Goal: Information Seeking & Learning: Learn about a topic

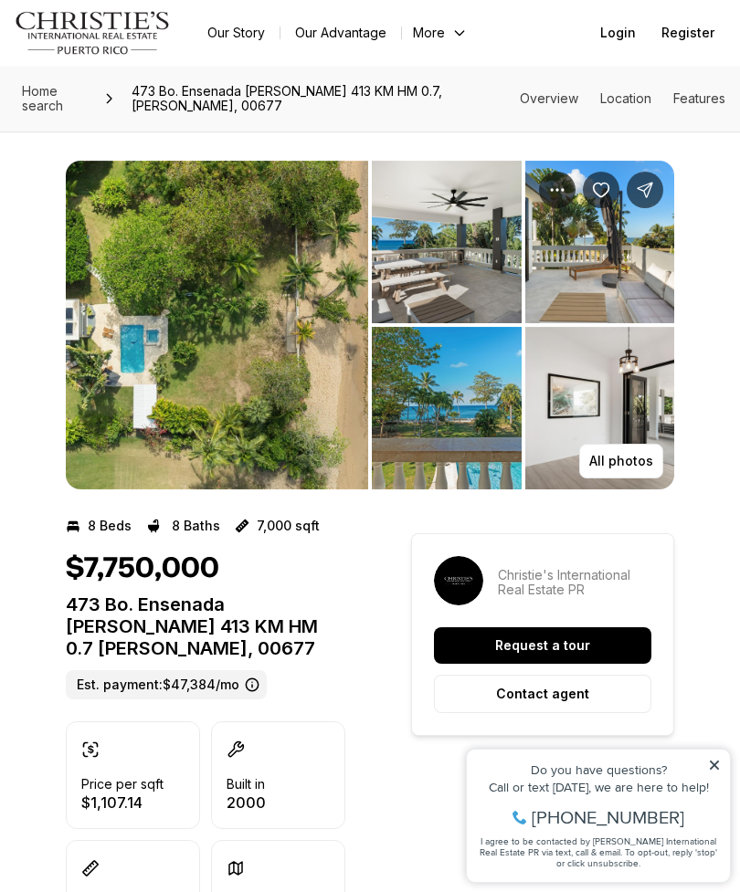
click at [306, 380] on img "View image gallery" at bounding box center [217, 325] width 302 height 329
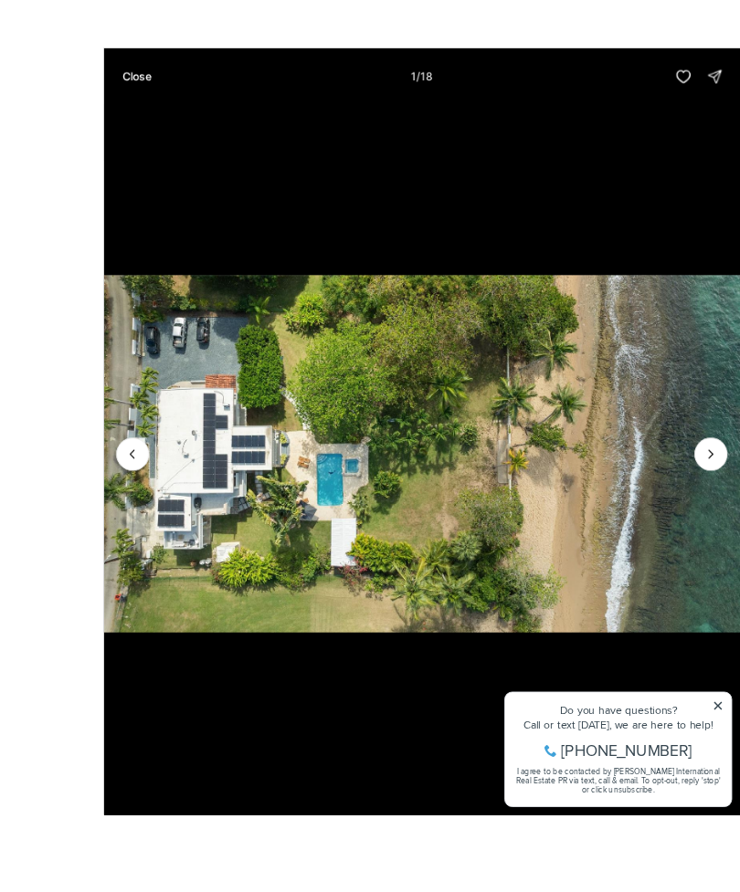
scroll to position [1, 0]
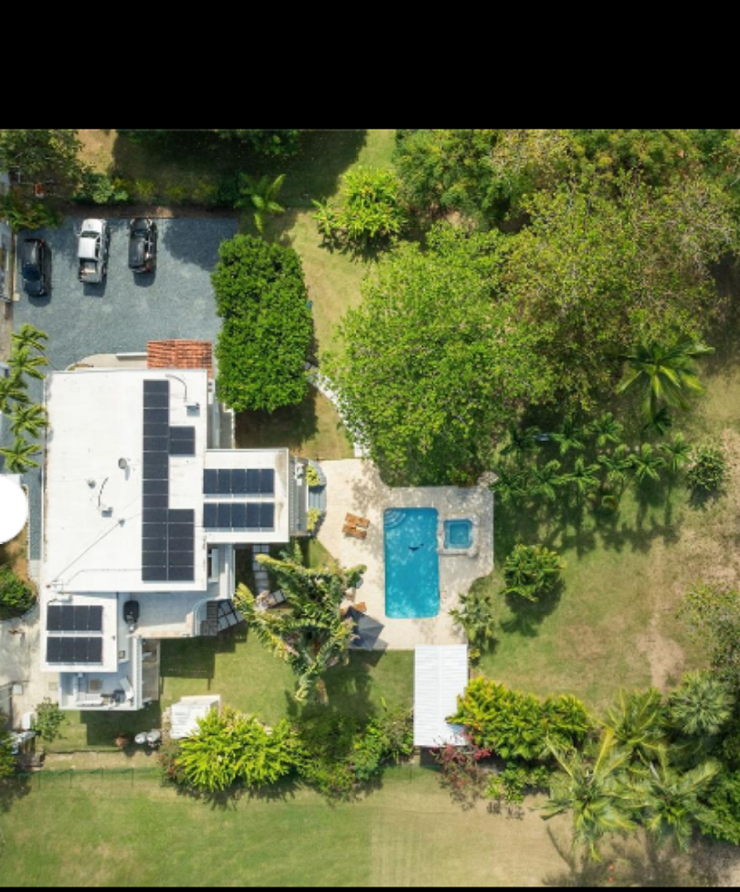
click at [337, 220] on img "1 of 18" at bounding box center [370, 472] width 740 height 625
click at [347, 187] on img "1 of 18" at bounding box center [370, 472] width 740 height 625
click at [346, 160] on img "1 of 18" at bounding box center [370, 472] width 740 height 625
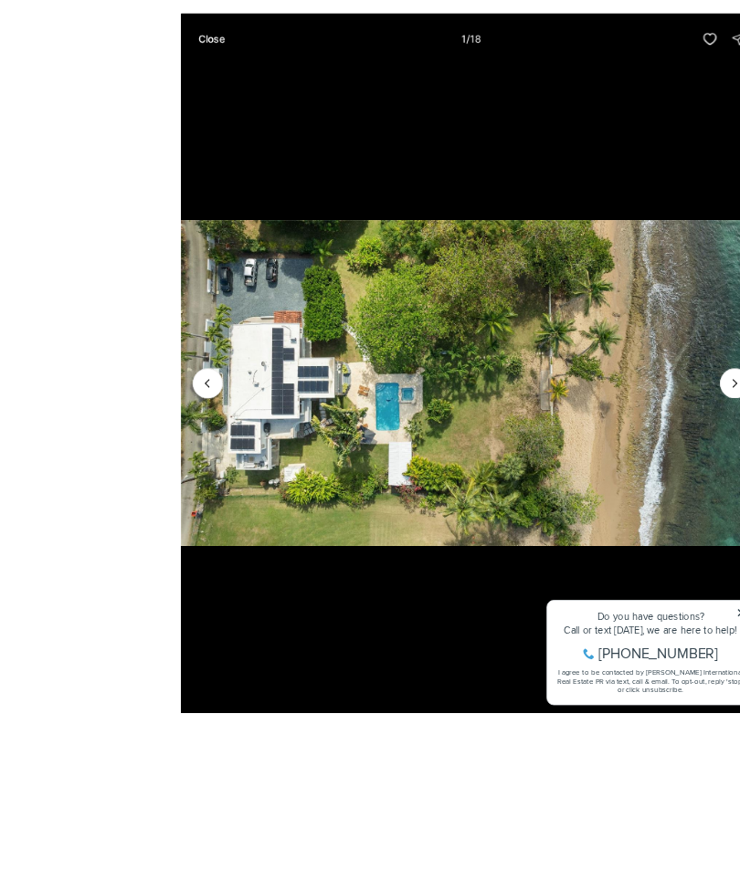
scroll to position [3, 0]
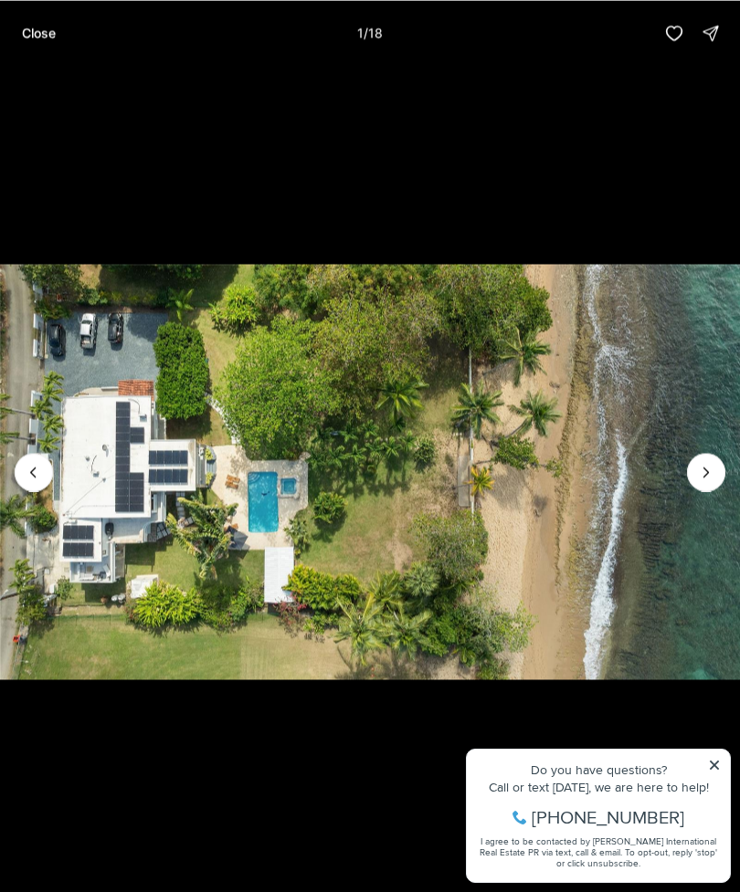
click at [708, 477] on icon "Next slide" at bounding box center [706, 472] width 5 height 9
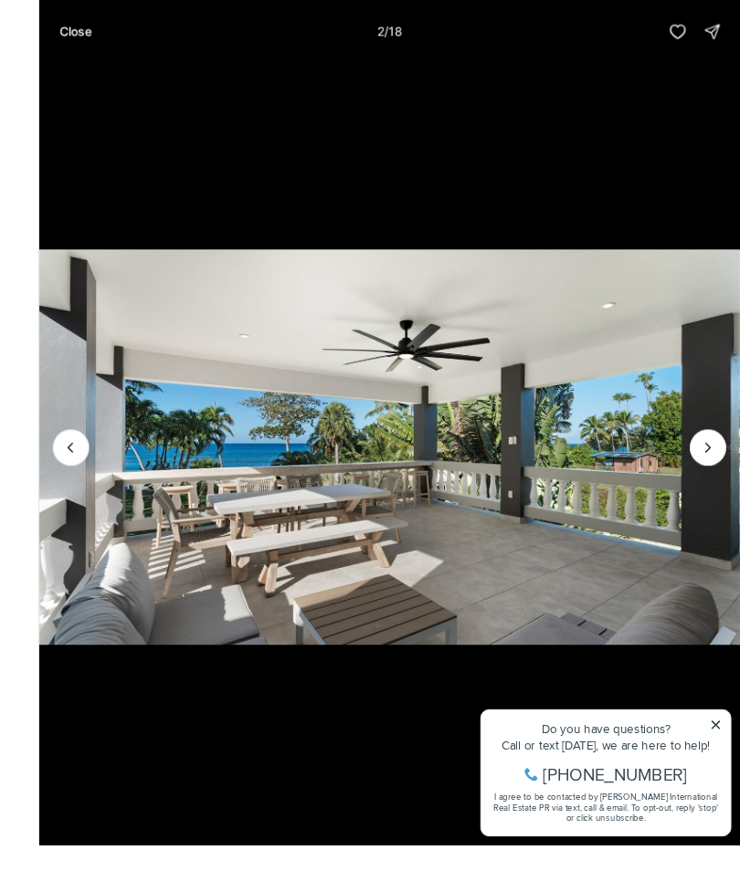
scroll to position [58, 0]
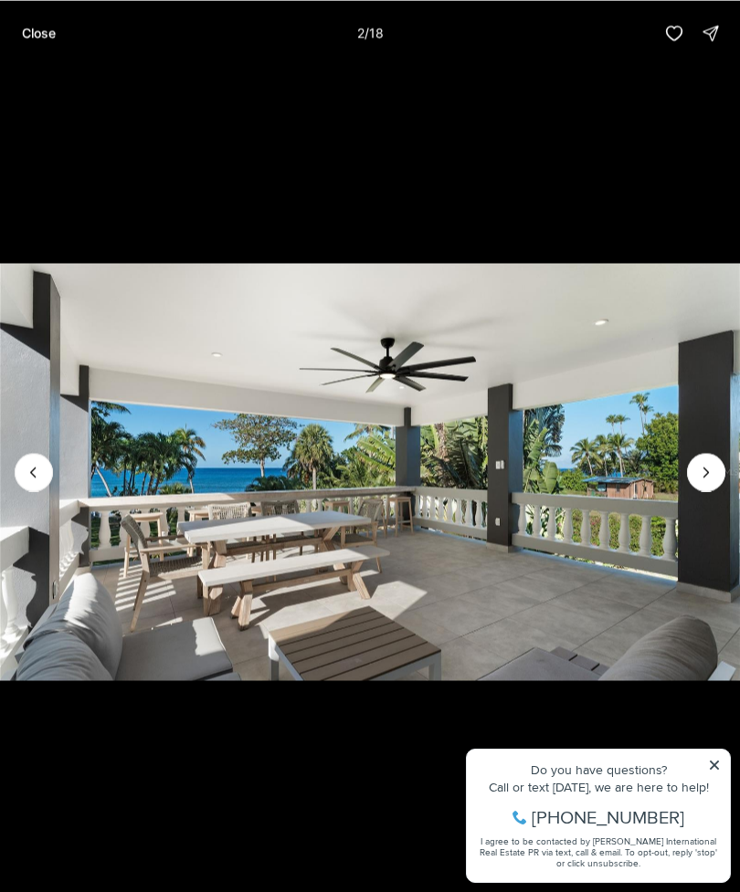
click at [695, 483] on button "Next slide" at bounding box center [706, 472] width 38 height 38
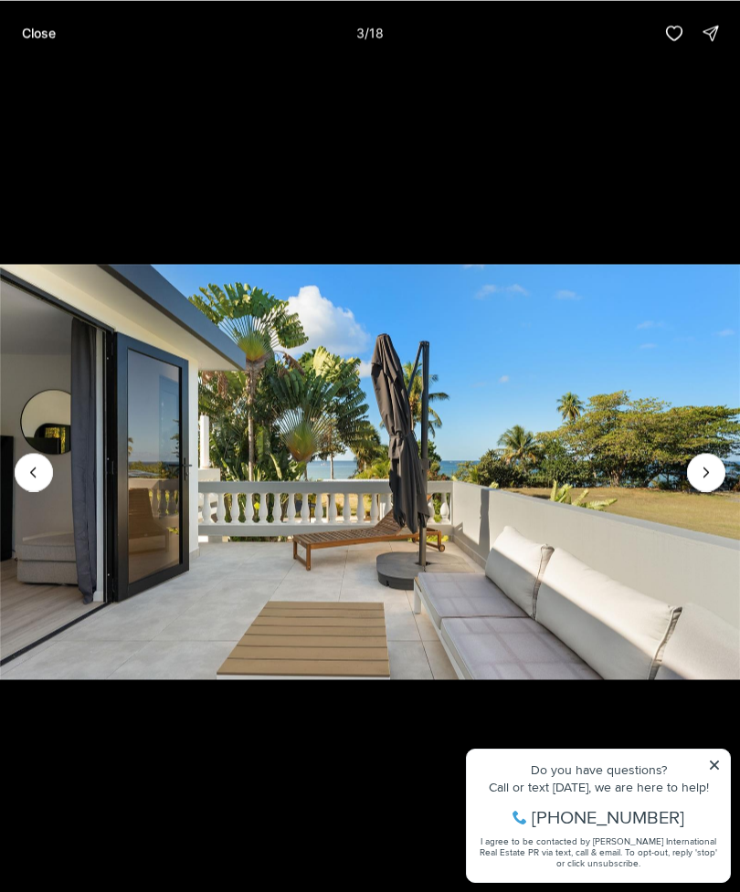
click at [709, 472] on icon "Next slide" at bounding box center [706, 472] width 5 height 9
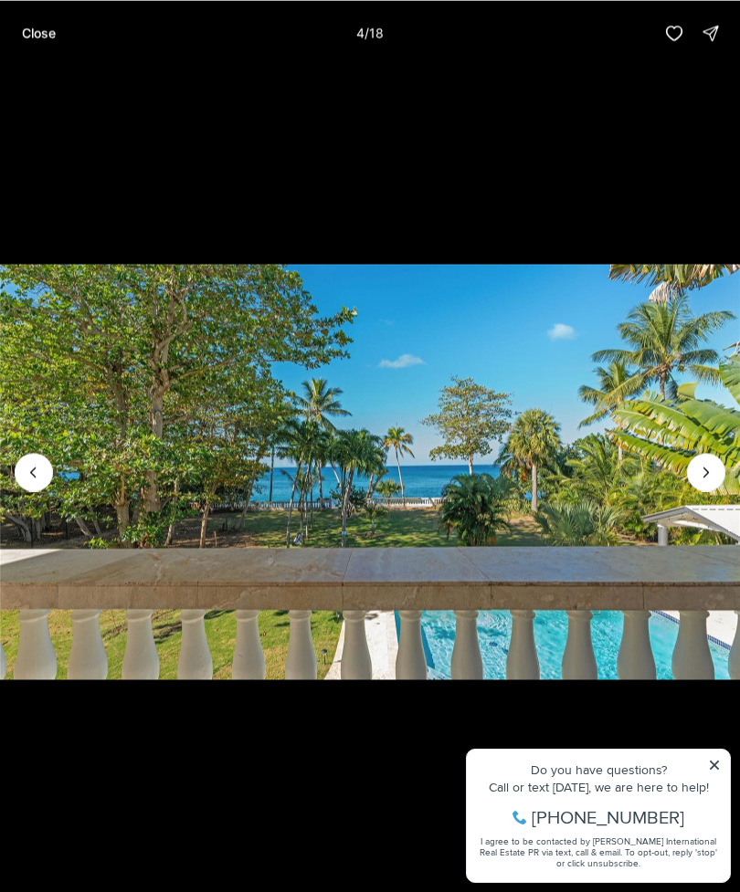
click at [712, 465] on icon "Next slide" at bounding box center [706, 472] width 18 height 18
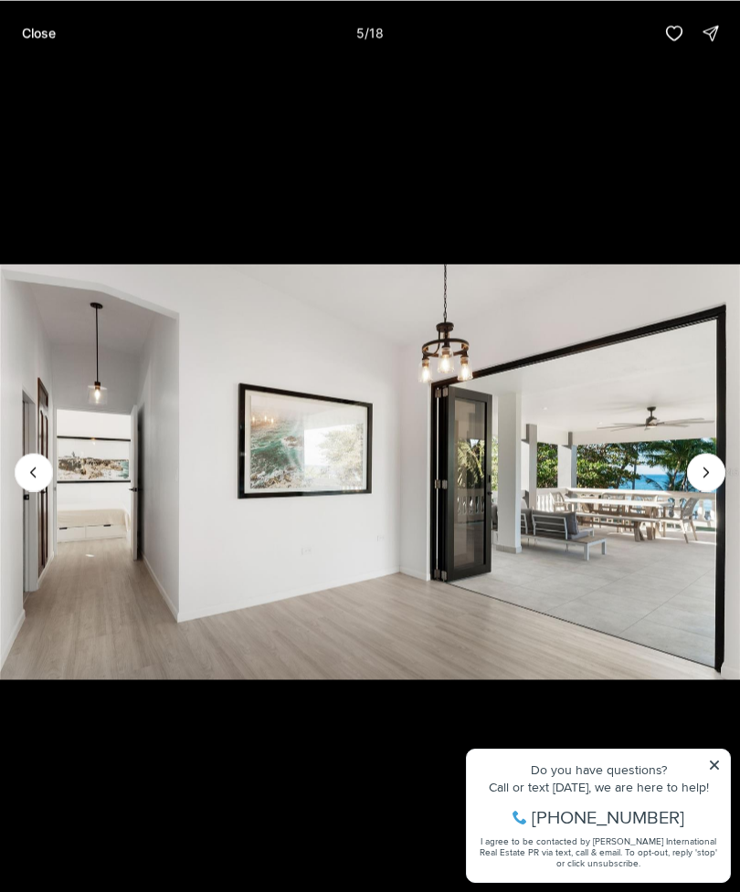
click at [711, 471] on icon "Next slide" at bounding box center [706, 472] width 18 height 18
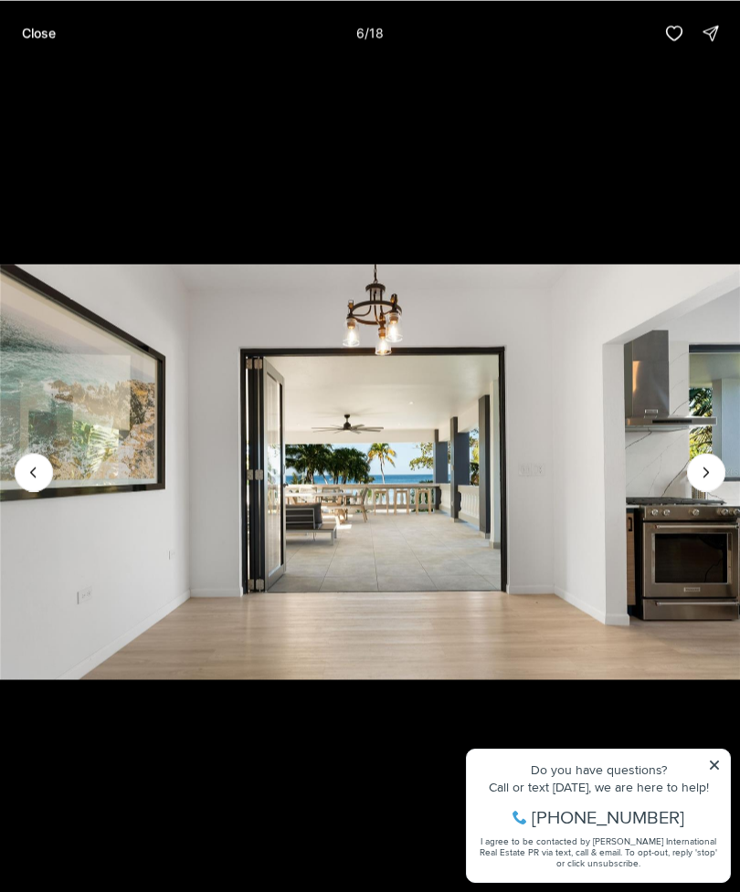
click at [712, 467] on icon "Next slide" at bounding box center [706, 472] width 18 height 18
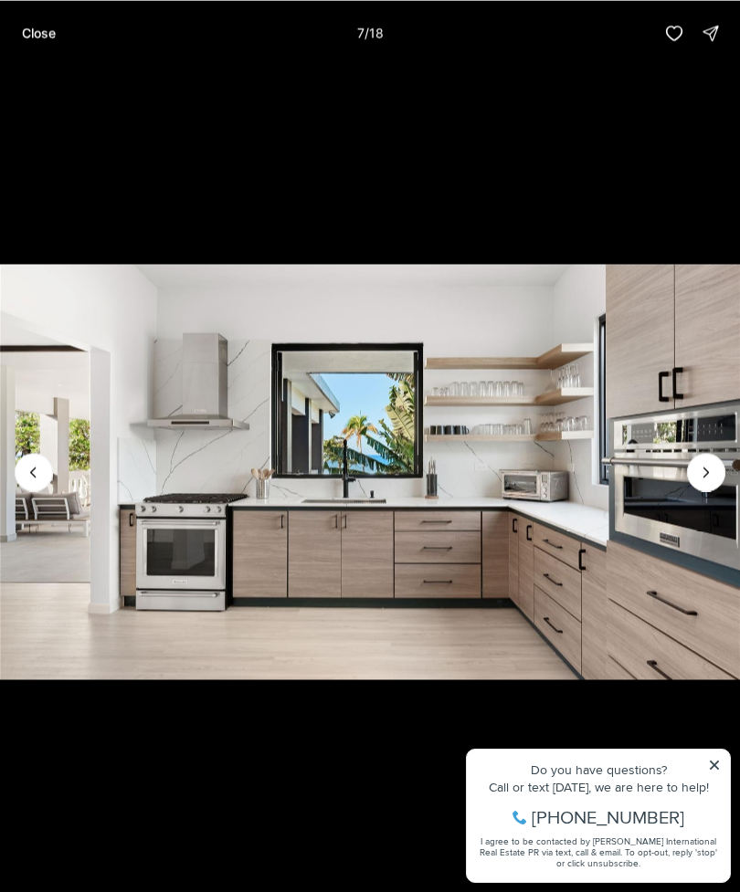
click at [713, 466] on icon "Next slide" at bounding box center [706, 472] width 18 height 18
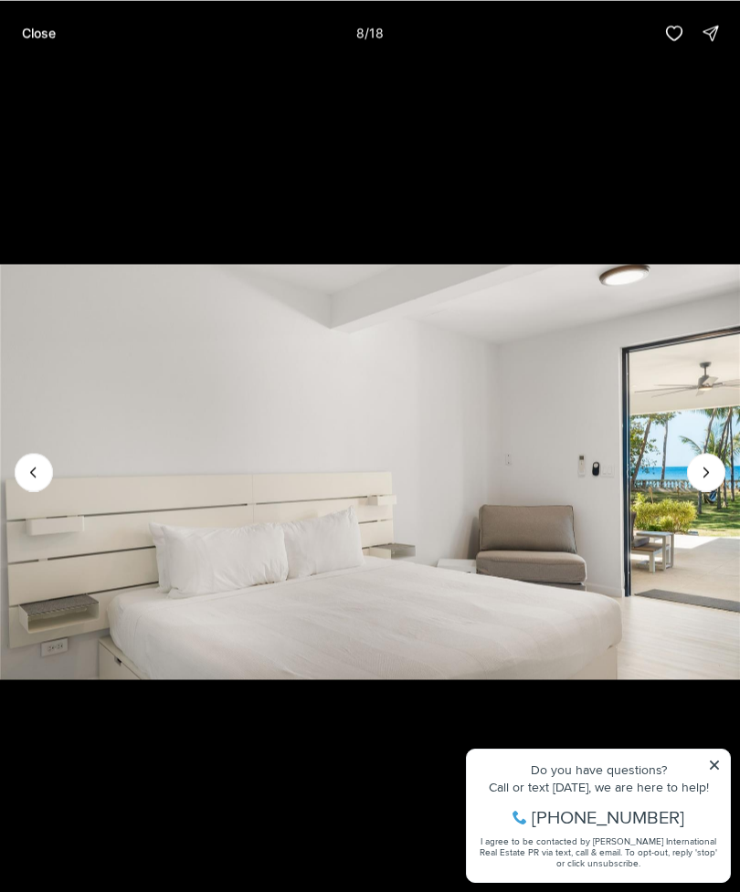
click at [718, 469] on button "Next slide" at bounding box center [706, 472] width 38 height 38
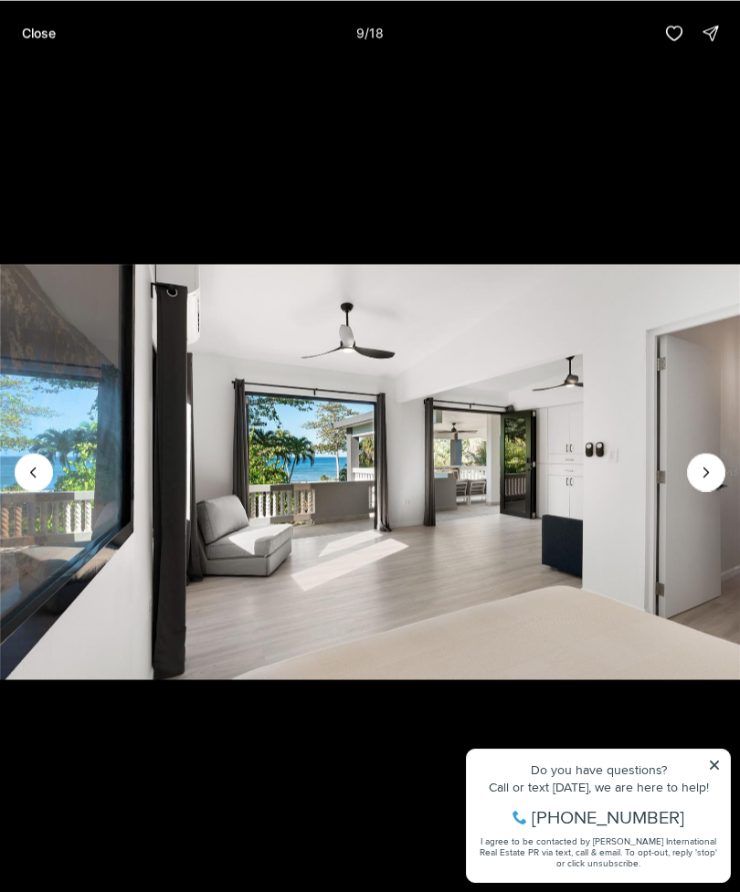
click at [714, 468] on icon "Next slide" at bounding box center [706, 472] width 18 height 18
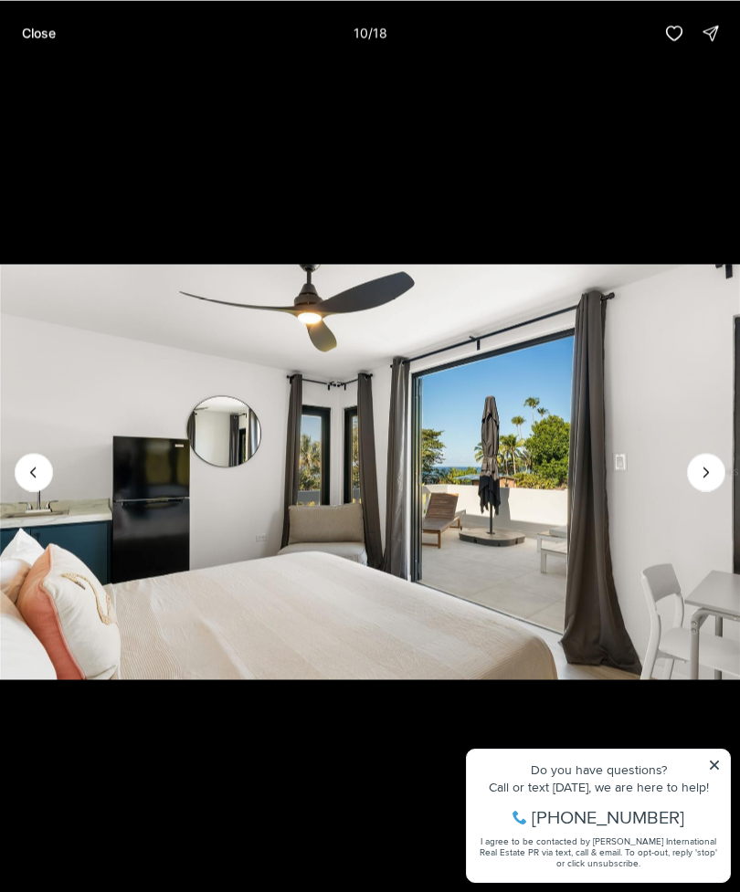
click at [710, 478] on icon "Next slide" at bounding box center [706, 472] width 18 height 18
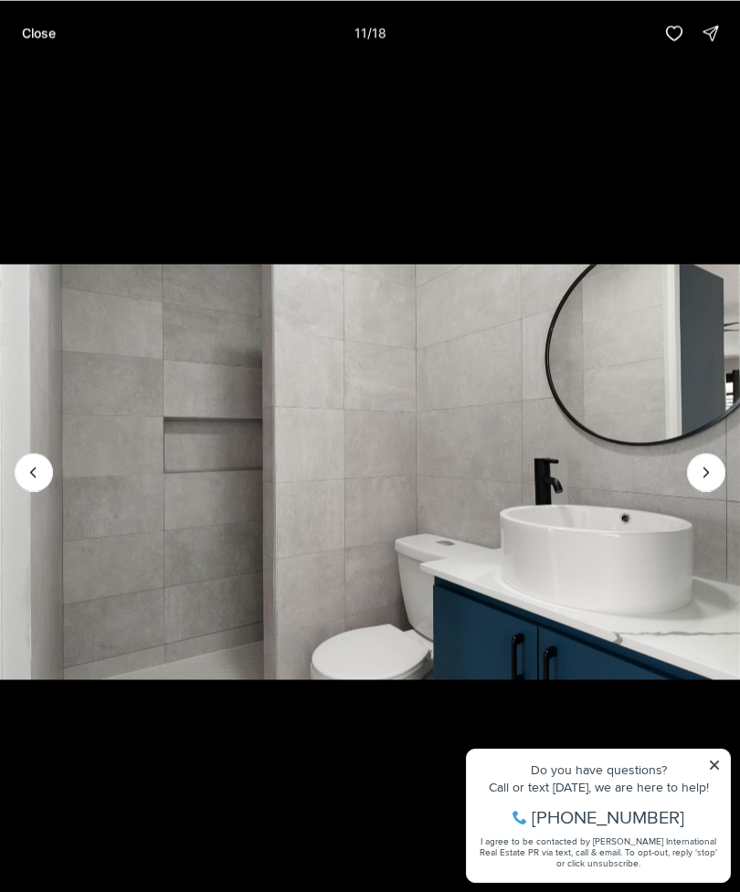
click at [712, 478] on icon "Next slide" at bounding box center [706, 472] width 18 height 18
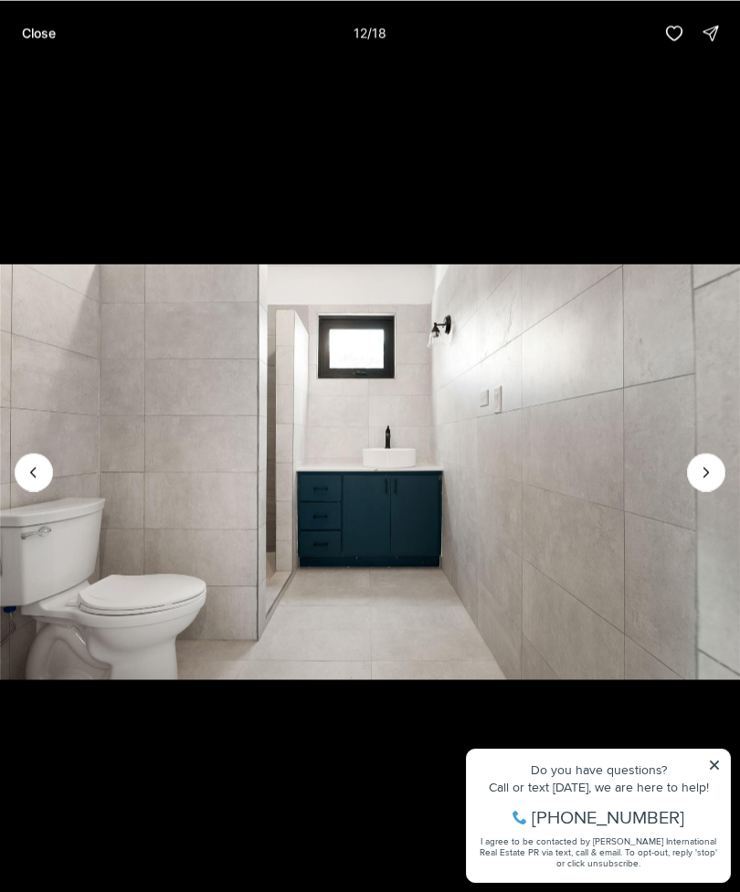
click at [712, 478] on icon "Next slide" at bounding box center [706, 472] width 18 height 18
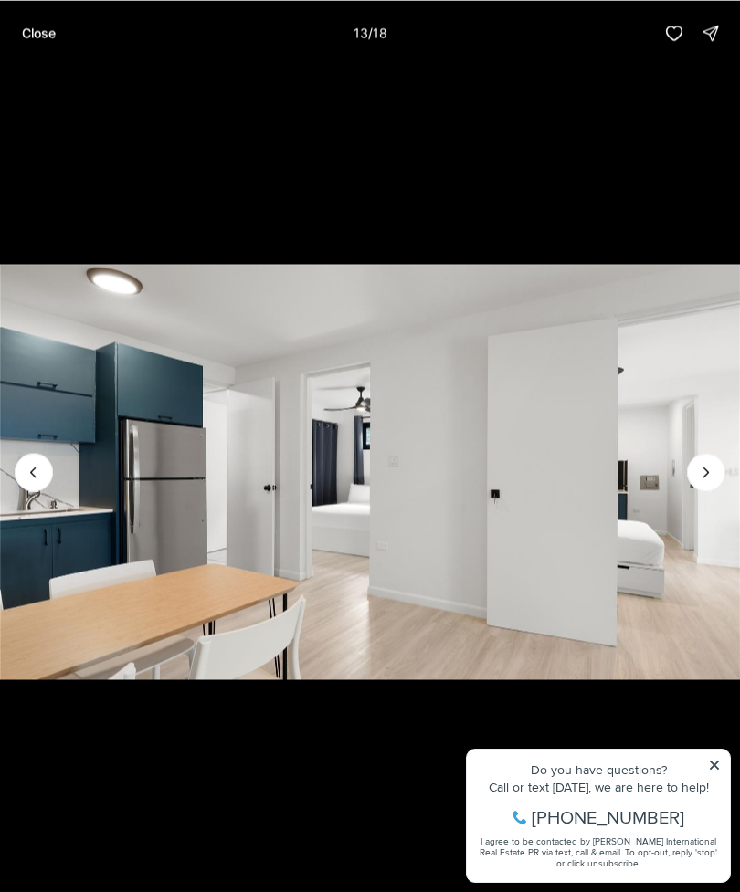
click at [701, 479] on icon "Next slide" at bounding box center [706, 472] width 18 height 18
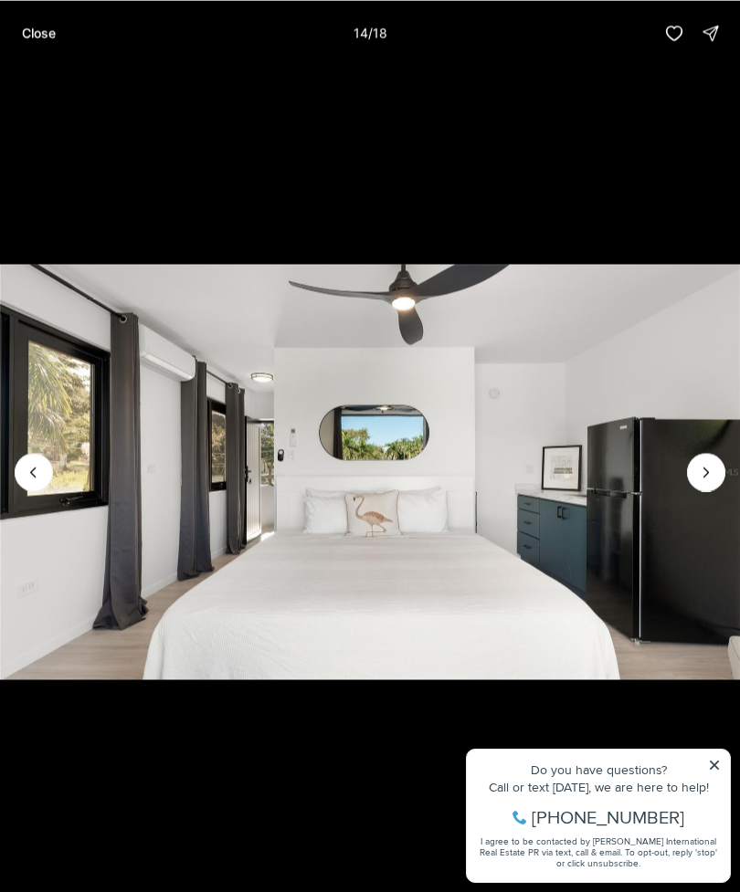
click at [712, 478] on icon "Next slide" at bounding box center [706, 472] width 18 height 18
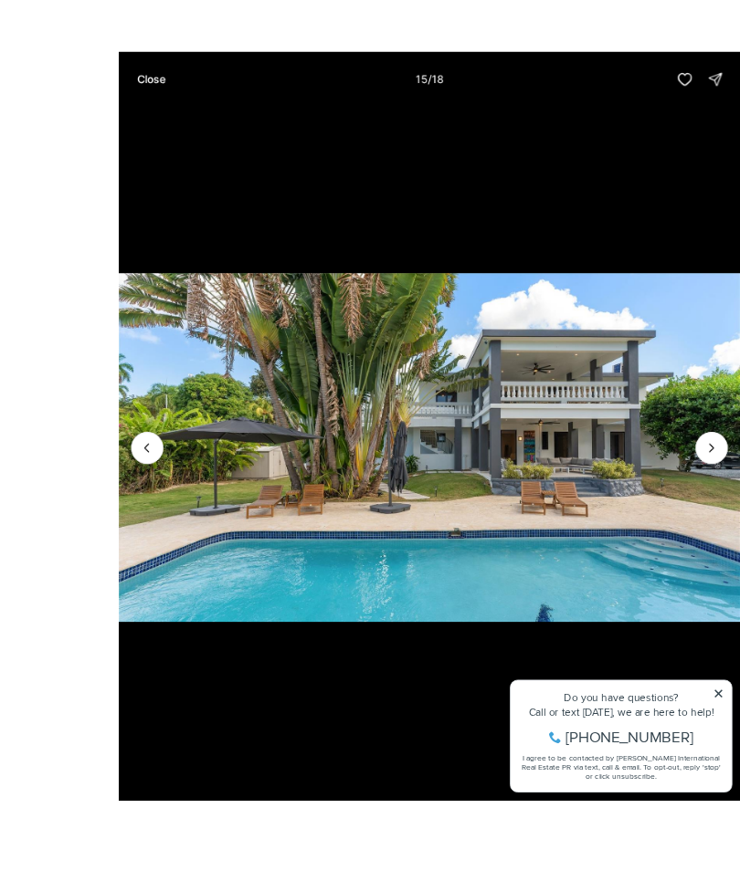
scroll to position [16, 0]
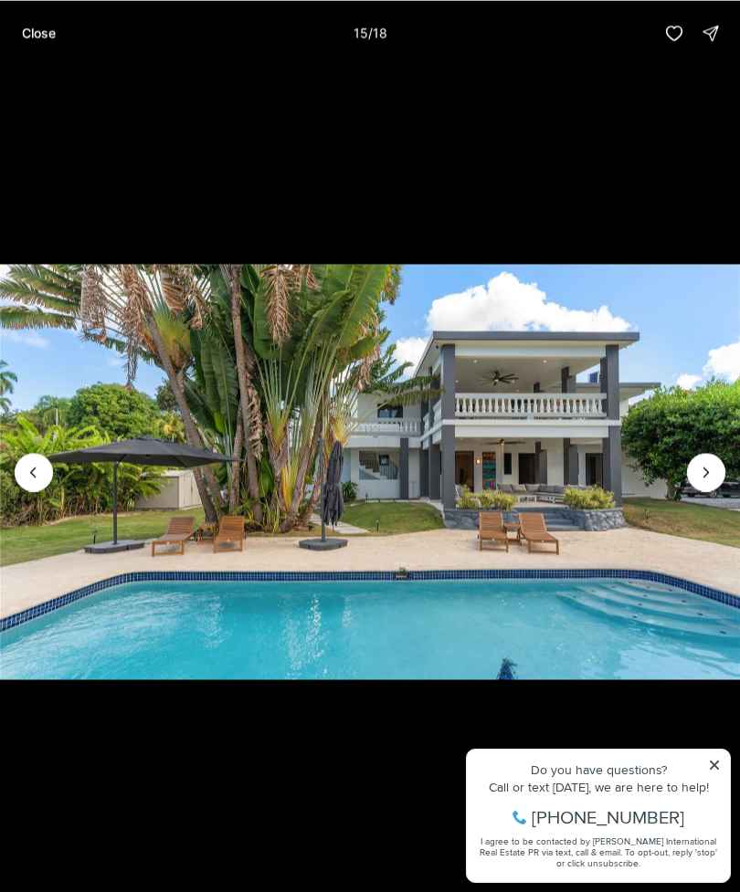
click at [707, 477] on icon "Next slide" at bounding box center [706, 472] width 18 height 18
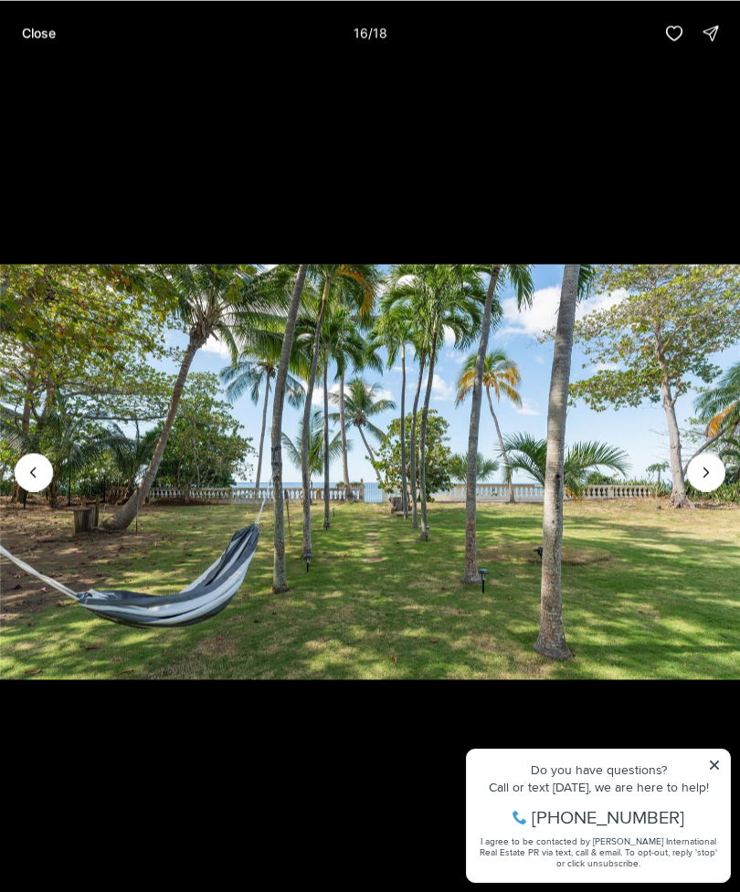
click at [709, 476] on icon "Next slide" at bounding box center [706, 472] width 18 height 18
